Goal: Information Seeking & Learning: Check status

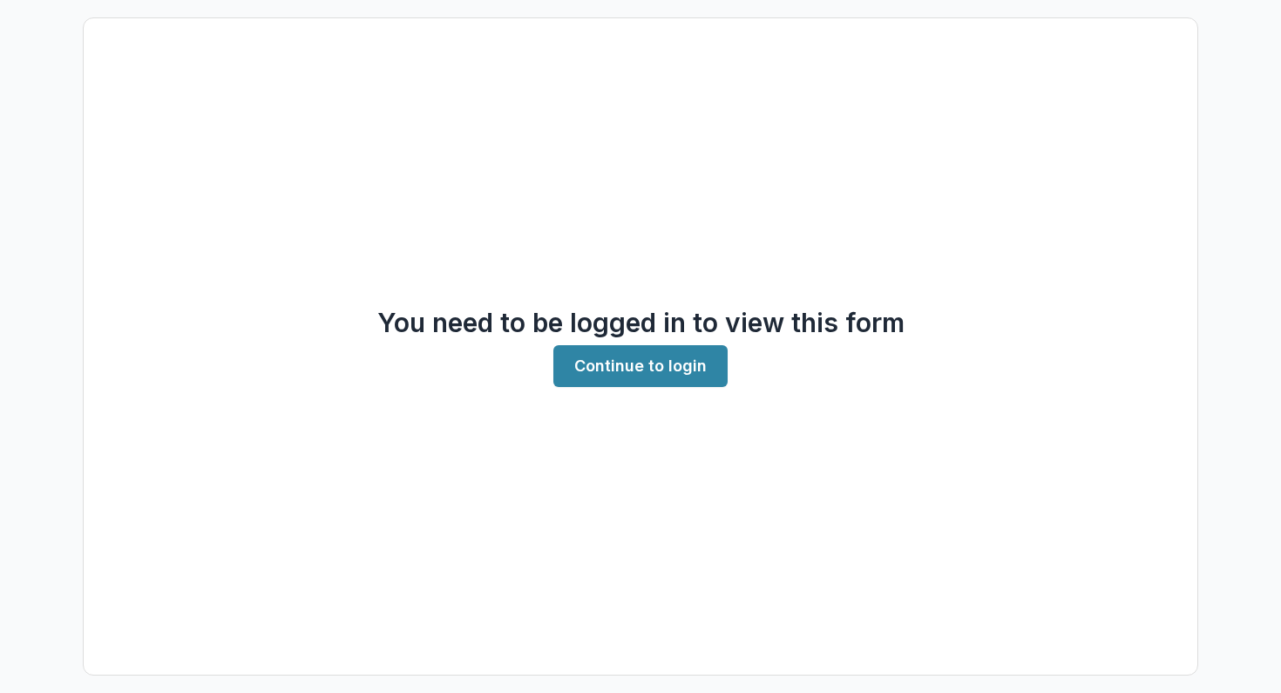
click at [72, 86] on div "You need to be logged in to view this form Continue to login" at bounding box center [640, 346] width 1281 height 693
